Goal: Transaction & Acquisition: Book appointment/travel/reservation

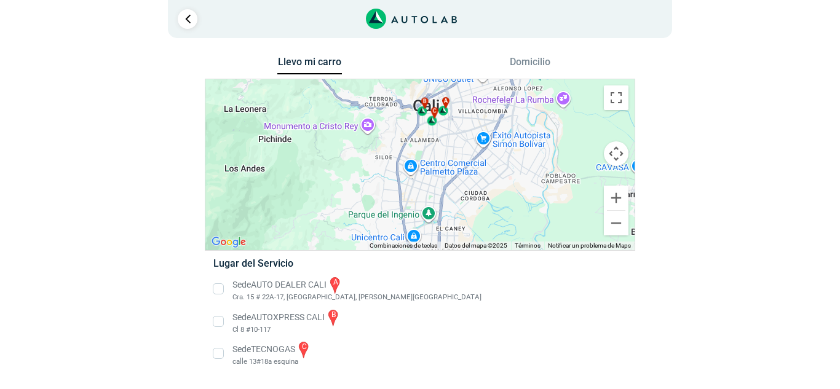
click at [231, 314] on li "Sede AUTOXPRESS CALI b Cl 8 #10-117" at bounding box center [419, 322] width 431 height 28
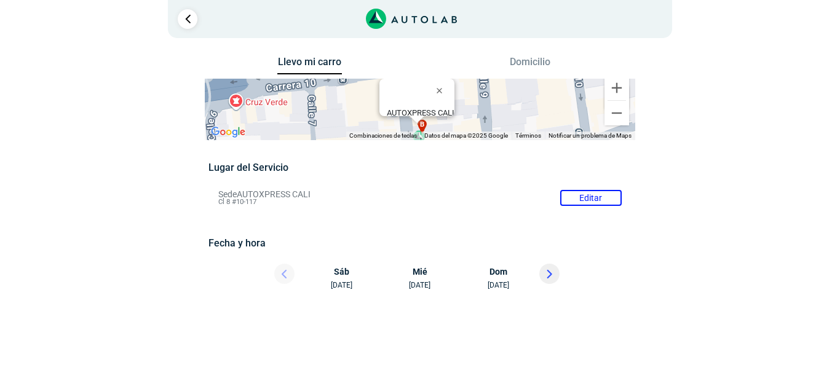
click at [282, 276] on div at bounding box center [273, 277] width 74 height 27
click at [333, 281] on div "[DATE]" at bounding box center [347, 277] width 74 height 27
click at [345, 271] on div "[DATE]" at bounding box center [347, 277] width 74 height 27
click at [728, 135] on div "Llevo mi carro [GEOGRAPHIC_DATA] ← Mover a la izquierda → Mover a la derecha ↑ …" at bounding box center [420, 181] width 738 height 254
click at [416, 275] on div "[DATE]" at bounding box center [420, 277] width 74 height 27
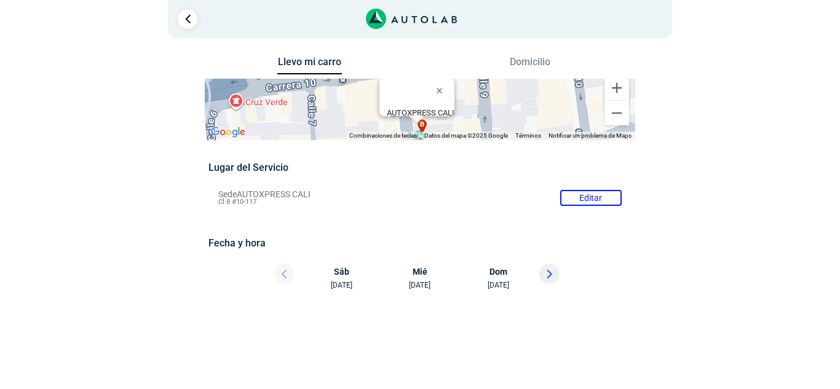
click at [417, 276] on div "[DATE]" at bounding box center [420, 277] width 74 height 27
click at [340, 282] on div "[DATE]" at bounding box center [347, 277] width 74 height 27
click at [419, 285] on div "[DATE]" at bounding box center [420, 277] width 74 height 27
click at [338, 280] on div "[DATE]" at bounding box center [347, 277] width 74 height 27
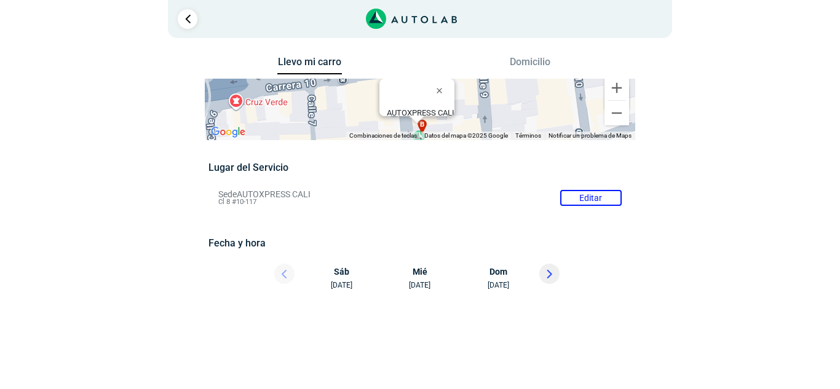
click at [495, 278] on div "[DATE]" at bounding box center [494, 277] width 74 height 27
click at [415, 287] on div "[DATE]" at bounding box center [420, 277] width 74 height 27
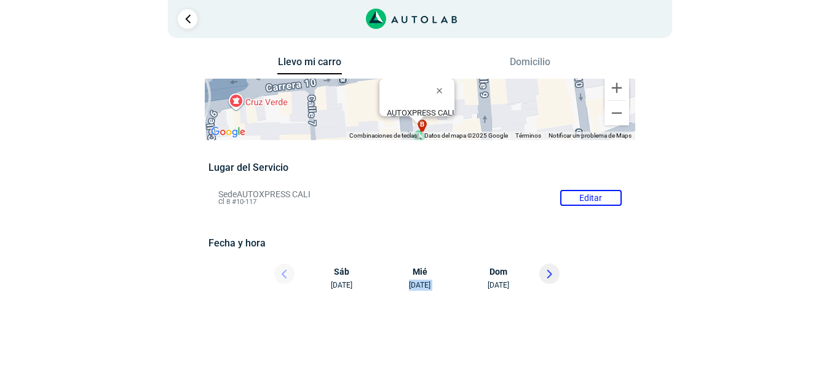
click at [415, 287] on div "[DATE]" at bounding box center [420, 277] width 74 height 27
click at [534, 57] on button "Domicilio" at bounding box center [530, 65] width 65 height 18
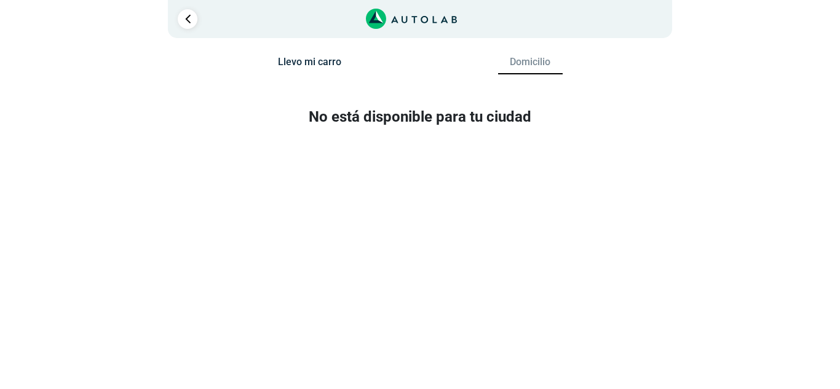
click at [301, 60] on button "Llevo mi carro" at bounding box center [309, 65] width 65 height 18
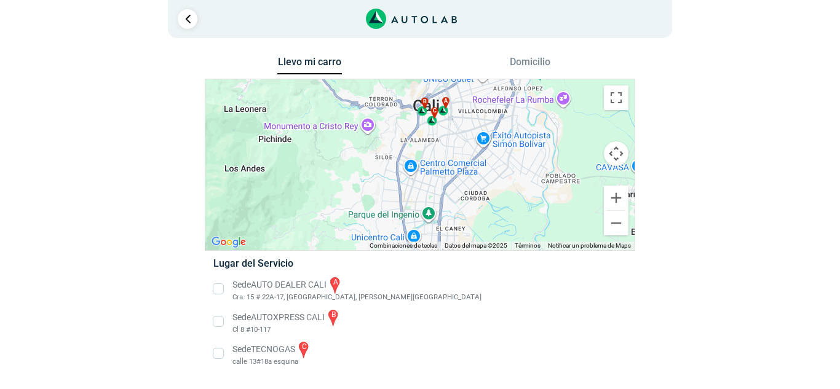
click at [215, 320] on li "Sede AUTOXPRESS CALI b Cl 8 #10-117" at bounding box center [419, 322] width 431 height 28
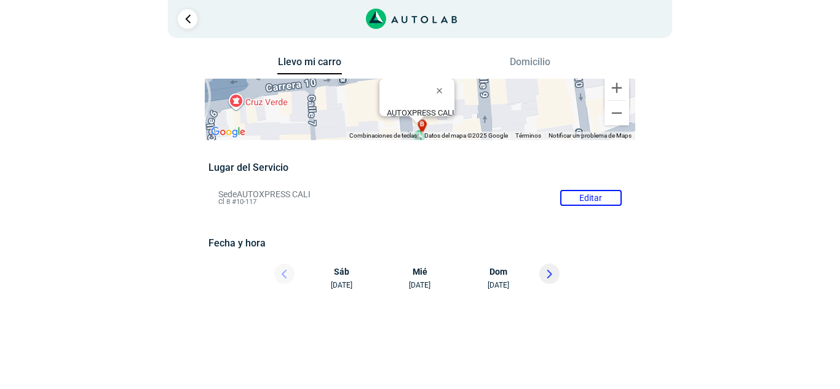
click at [421, 286] on div "[DATE]" at bounding box center [420, 277] width 74 height 27
click at [421, 276] on div "[DATE]" at bounding box center [420, 277] width 74 height 27
click at [343, 279] on div "[DATE]" at bounding box center [347, 277] width 74 height 27
click at [421, 277] on div "[DATE]" at bounding box center [420, 277] width 74 height 27
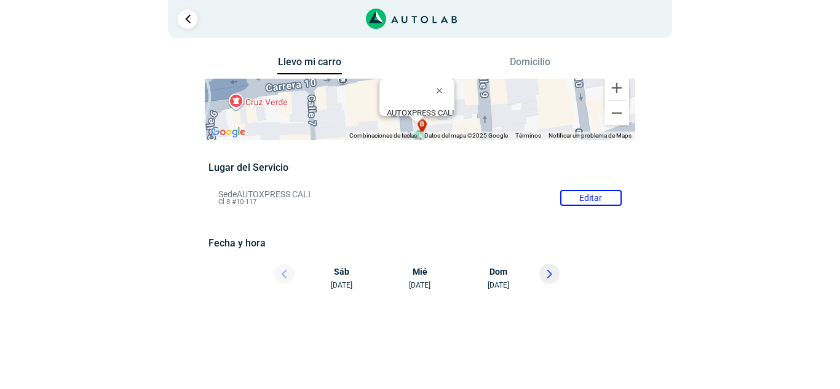
click at [592, 198] on li "Sede AUTOXPRESS CALI Editar Cl 8 #10-117" at bounding box center [419, 198] width 421 height 20
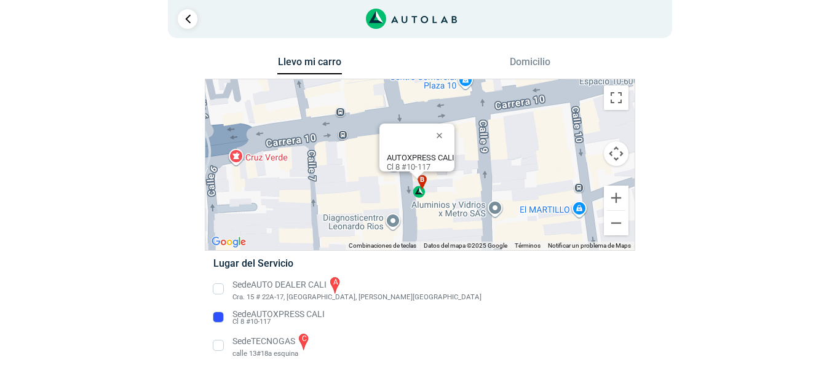
click at [221, 288] on li "Sede AUTO DEALER CALI a Cra. 15 # 22A-17, [GEOGRAPHIC_DATA], [PERSON_NAME][GEOG…" at bounding box center [419, 290] width 431 height 28
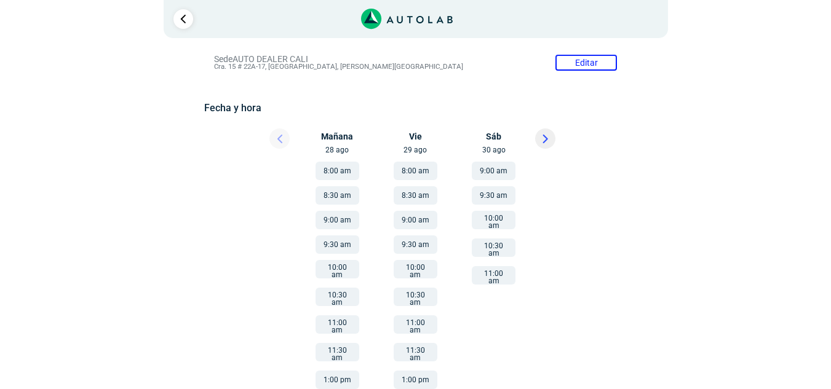
scroll to position [136, 0]
click at [409, 167] on button "8:00 am" at bounding box center [416, 170] width 44 height 18
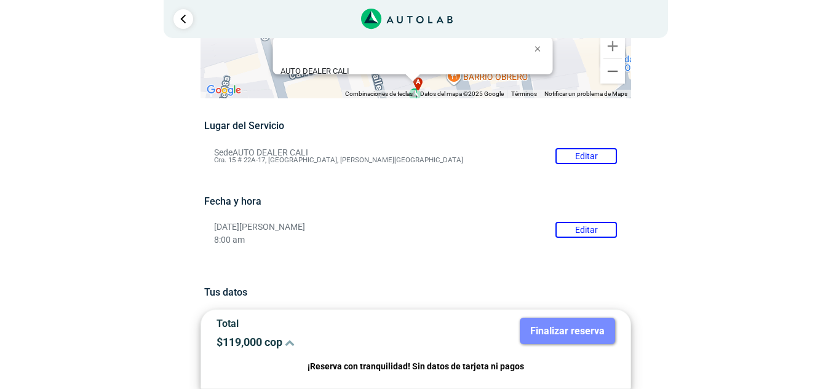
scroll to position [34, 0]
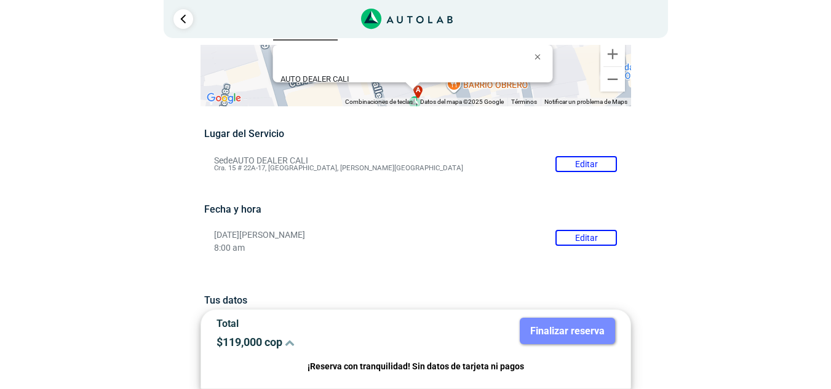
click at [584, 166] on li "Sede AUTO DEALER CALI Editar Cra. 15 # 22A-17, [GEOGRAPHIC_DATA], [PERSON_NAME]…" at bounding box center [415, 164] width 421 height 20
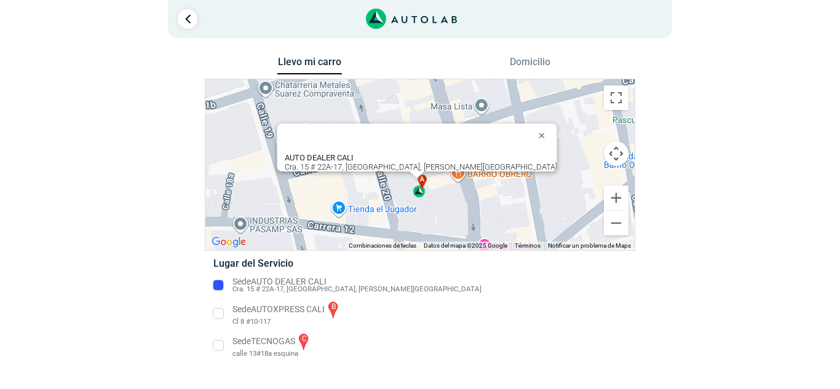
click at [220, 319] on li "Sede AUTOXPRESS CALI b Cl 8 #10-117" at bounding box center [419, 314] width 431 height 28
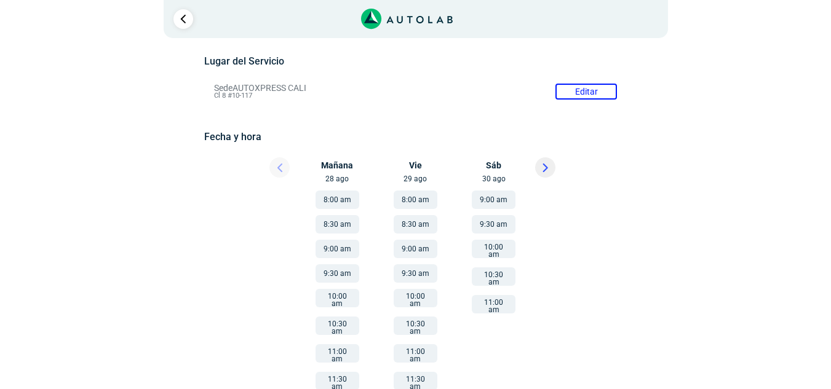
scroll to position [107, 0]
click at [335, 223] on button "8:30 am" at bounding box center [338, 224] width 44 height 18
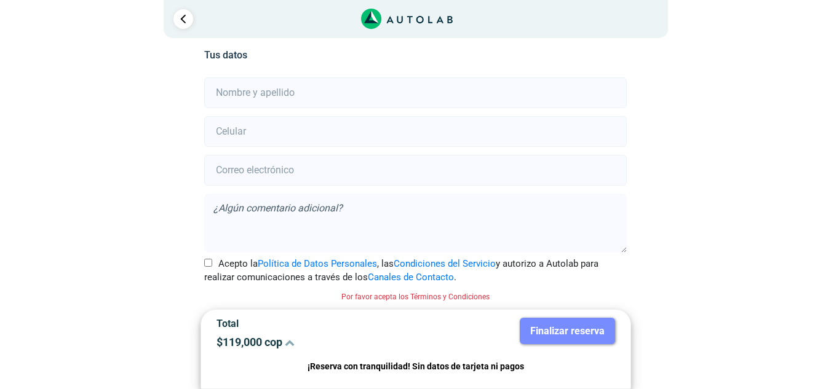
scroll to position [151, 0]
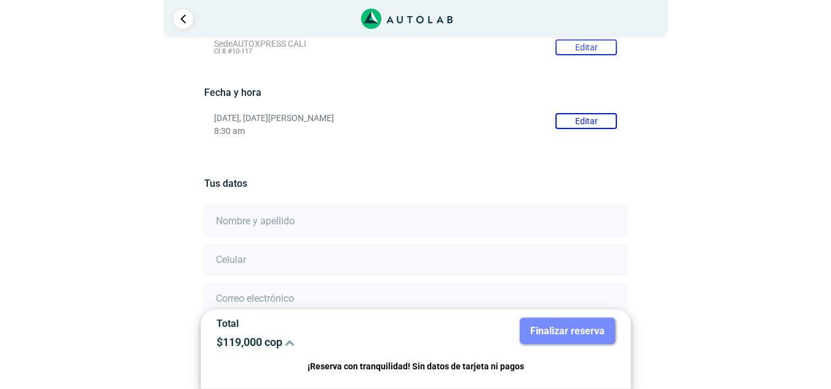
click at [253, 211] on input "text" at bounding box center [415, 221] width 423 height 31
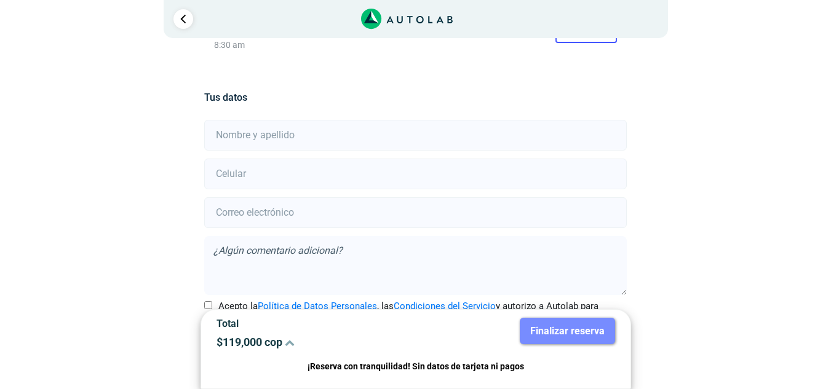
scroll to position [237, 0]
type input "a"
type input "[PERSON_NAME]"
click at [383, 173] on input "number" at bounding box center [415, 173] width 423 height 31
type input "3206418373"
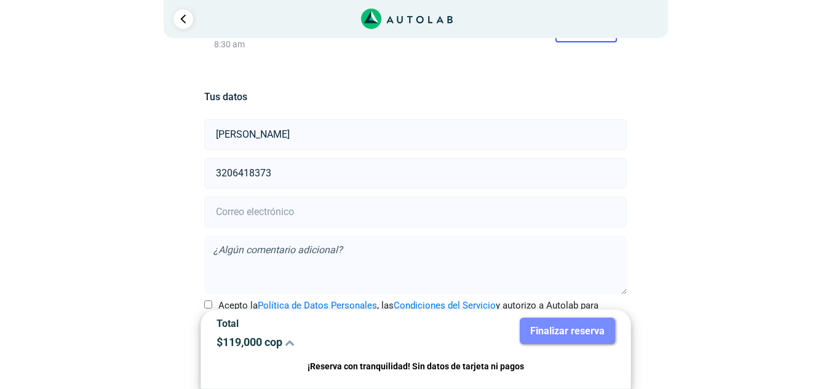
click at [300, 218] on input "email" at bounding box center [415, 212] width 423 height 31
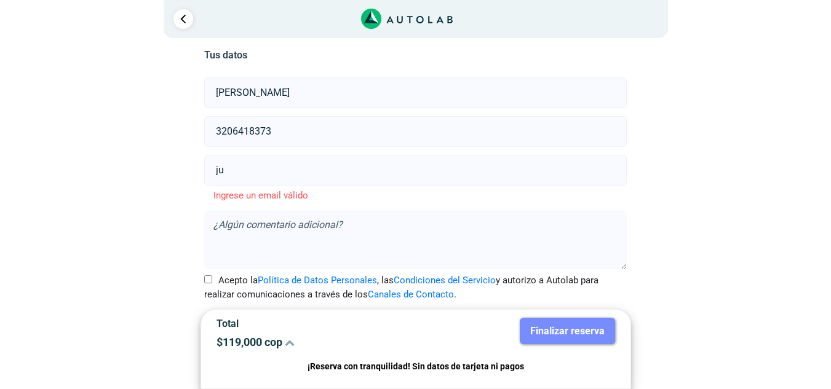
type input "j"
click at [155, 236] on div "Llevo mi carro [GEOGRAPHIC_DATA] ← Mover a la izquierda → Mover a la derecha ↑ …" at bounding box center [415, 90] width 597 height 632
click at [210, 282] on input "Acepto la Política de Datos Personales , las Condiciones del Servicio y autoriz…" at bounding box center [208, 280] width 8 height 8
checkbox input "true"
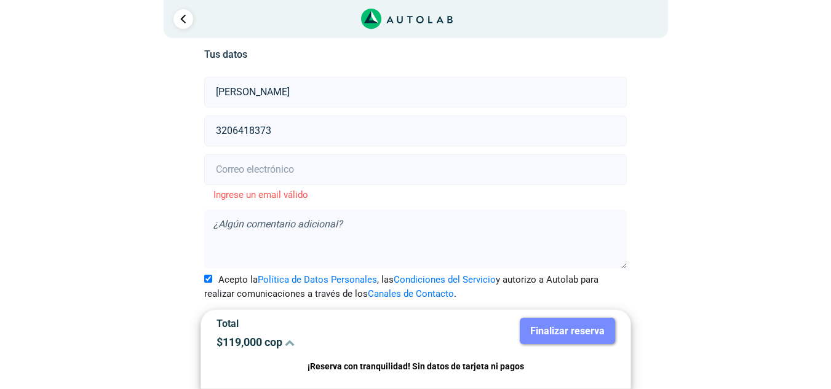
click at [288, 172] on input "email" at bounding box center [415, 169] width 423 height 31
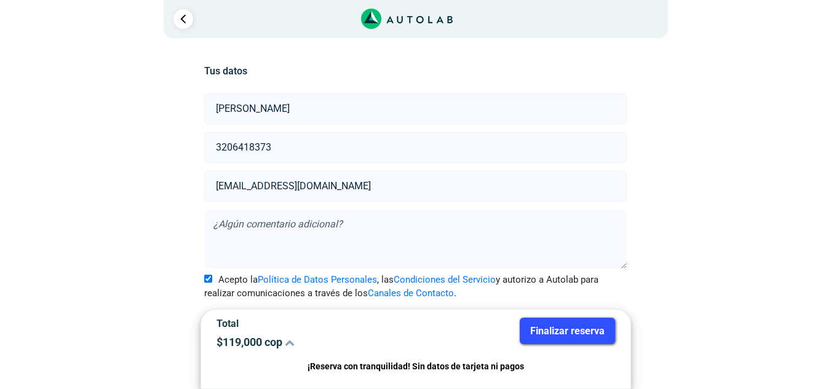
scroll to position [263, 0]
type input "[EMAIL_ADDRESS][DOMAIN_NAME]"
click at [582, 335] on button "Finalizar reserva" at bounding box center [567, 331] width 95 height 26
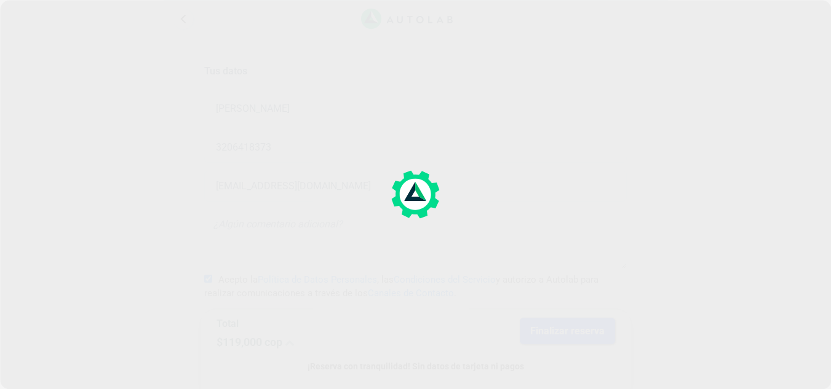
scroll to position [0, 0]
